Goal: Task Accomplishment & Management: Manage account settings

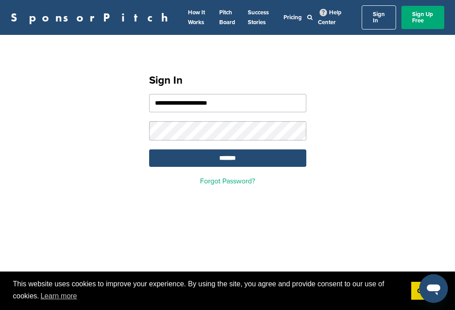
type input "**********"
click at [227, 153] on input "*******" at bounding box center [227, 157] width 157 height 17
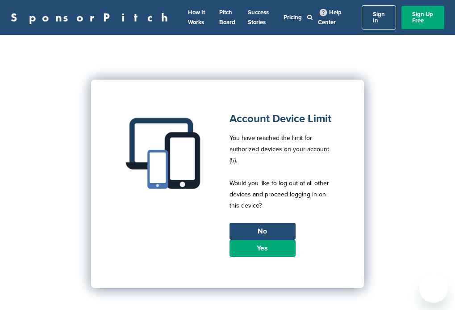
drag, startPoint x: 0, startPoint y: 0, endPoint x: 258, endPoint y: 242, distance: 353.9
